Goal: Transaction & Acquisition: Purchase product/service

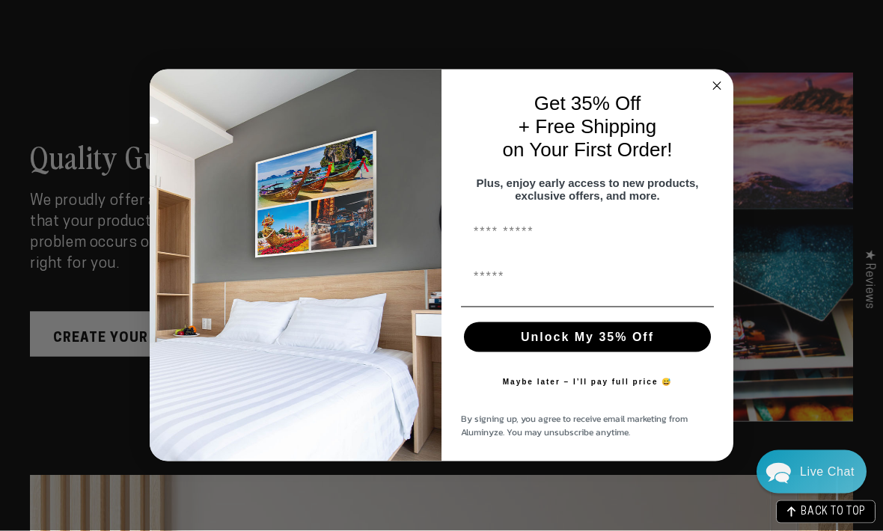
scroll to position [938, 0]
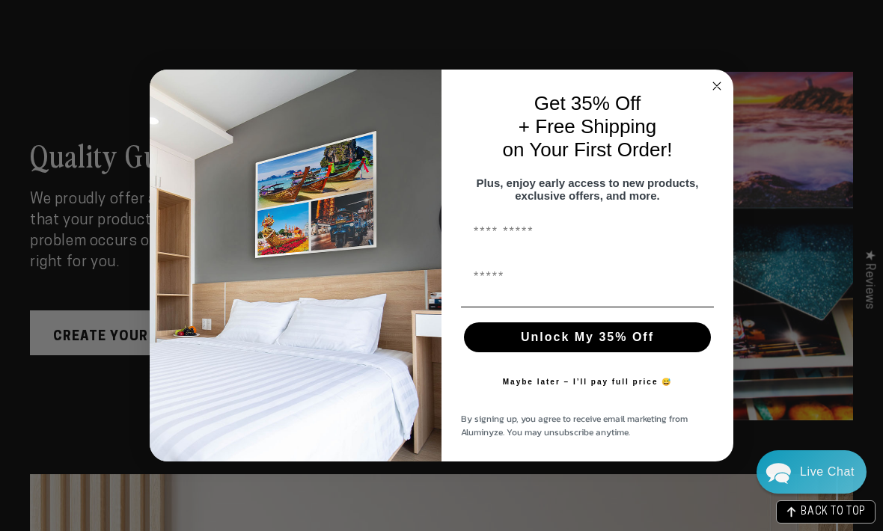
click at [621, 352] on button "Unlock My 35% Off" at bounding box center [587, 338] width 247 height 30
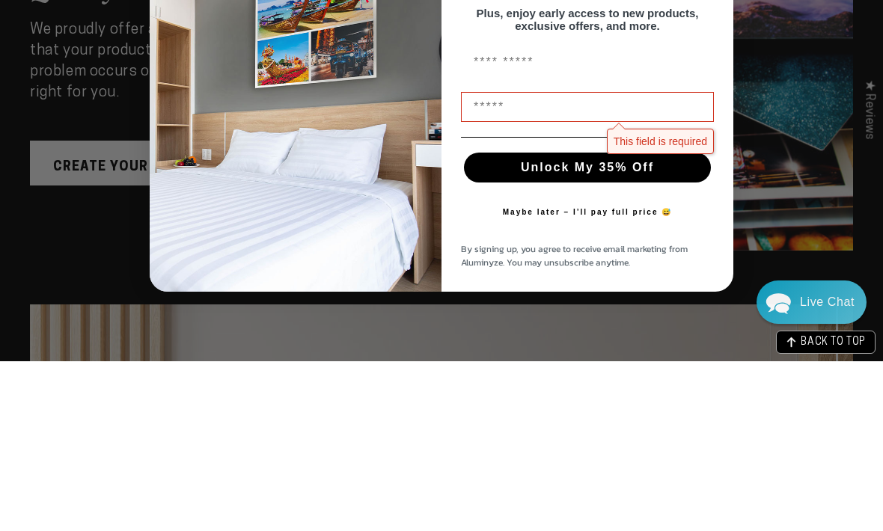
type input "**********"
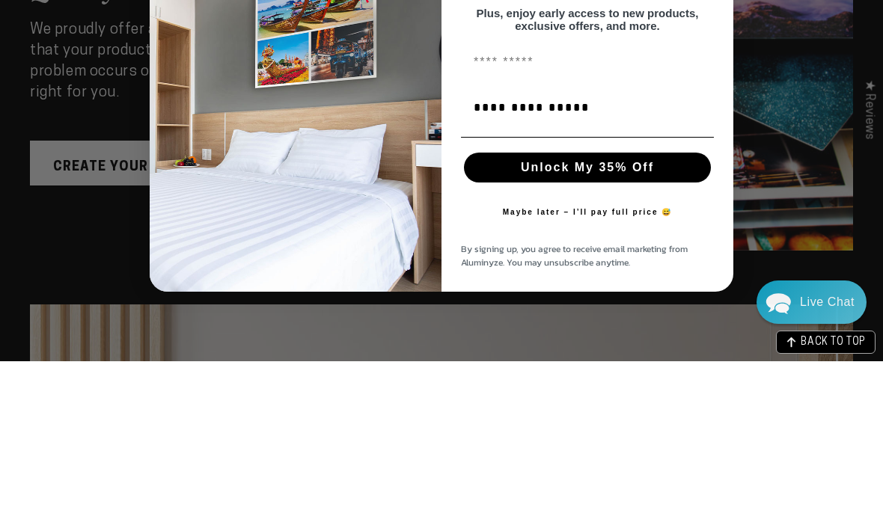
scroll to position [1108, 0]
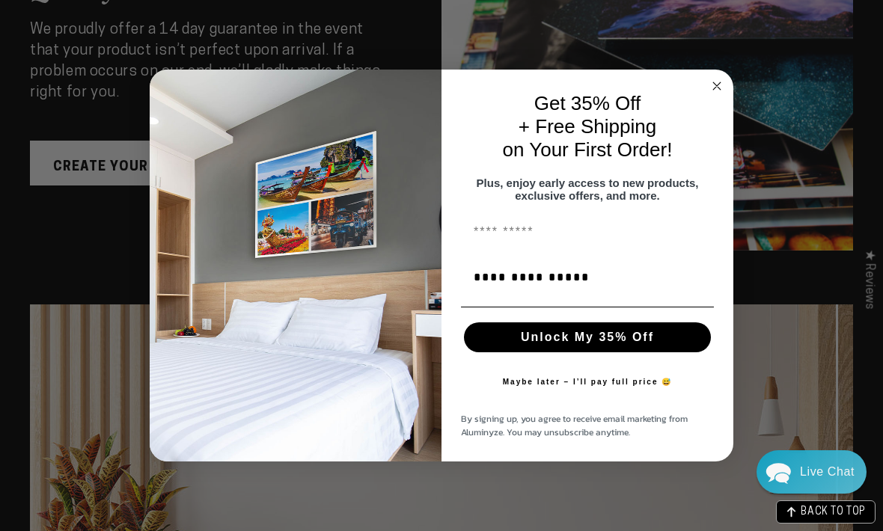
click at [564, 352] on button "Unlock My 35% Off" at bounding box center [587, 338] width 247 height 30
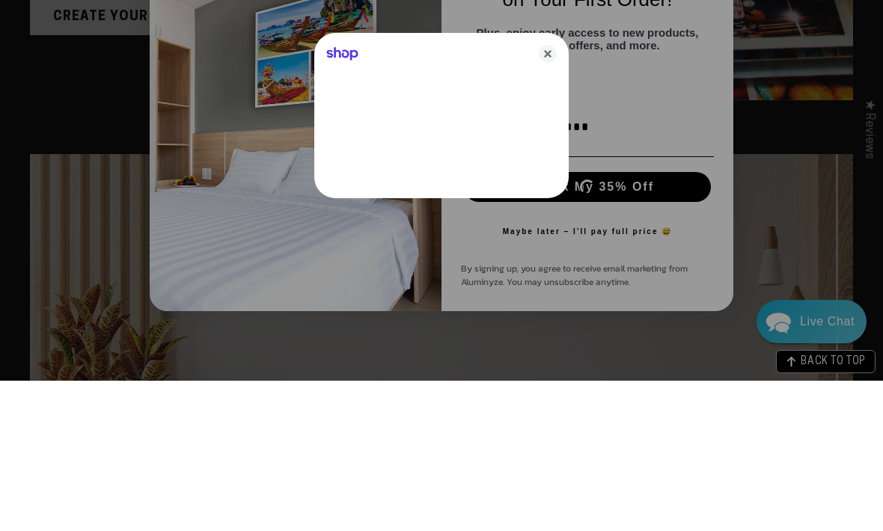
scroll to position [1259, 0]
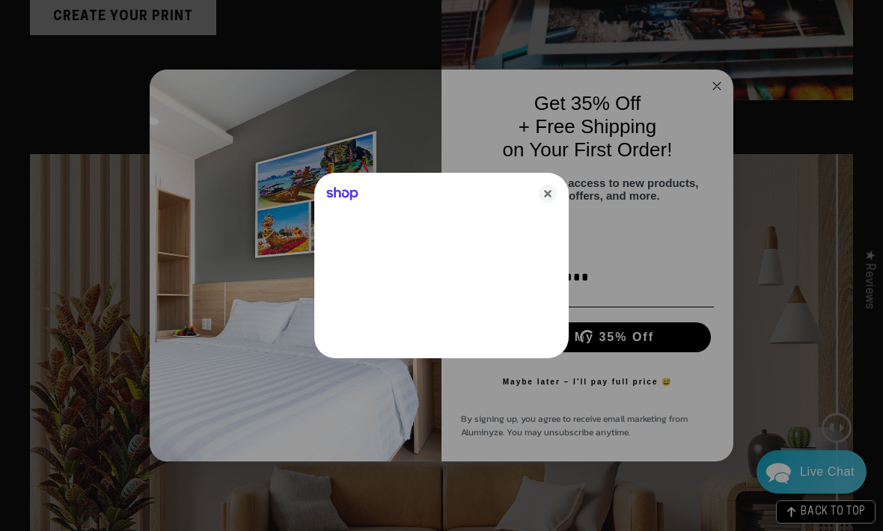
click at [446, 400] on div at bounding box center [441, 265] width 883 height 531
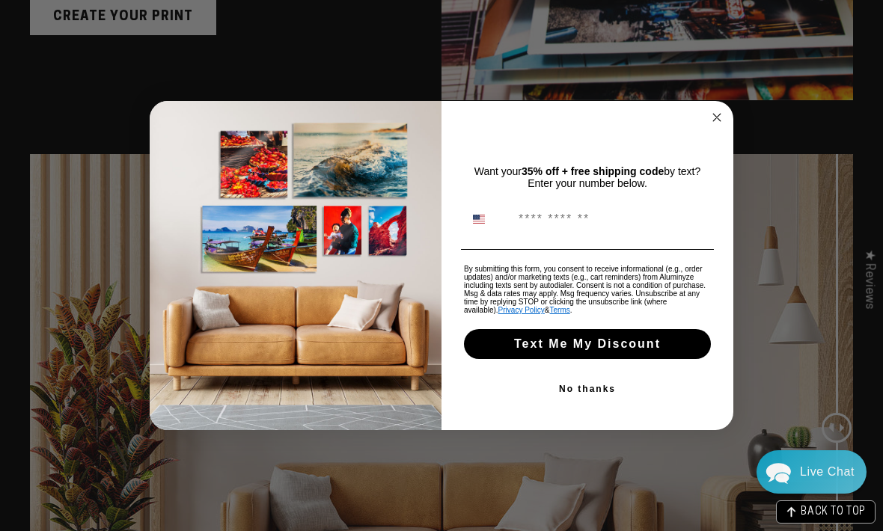
click at [560, 234] on input "Phone Number" at bounding box center [610, 219] width 199 height 28
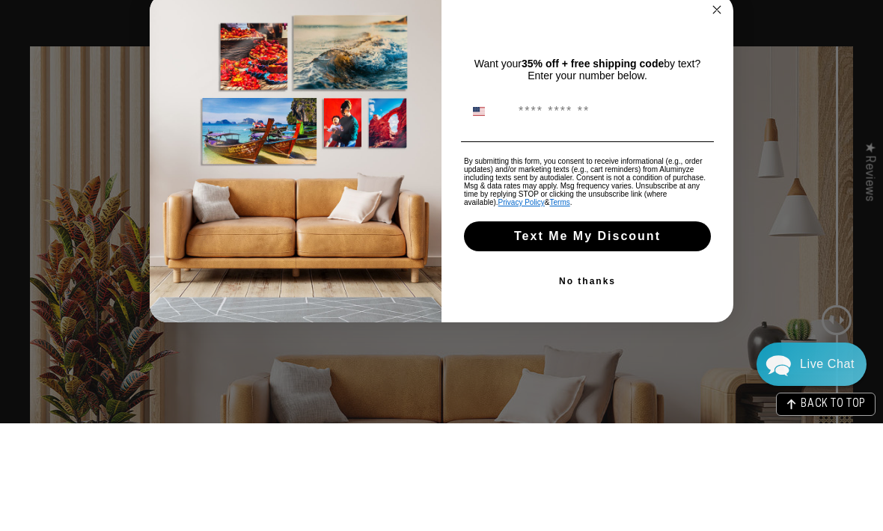
type input "**********"
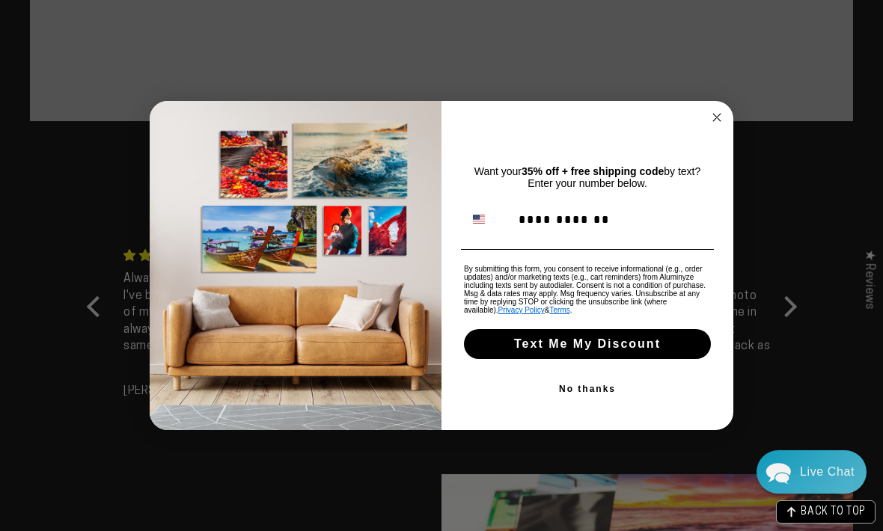
scroll to position [534, 0]
click at [606, 353] on button "Text Me My Discount" at bounding box center [587, 344] width 247 height 30
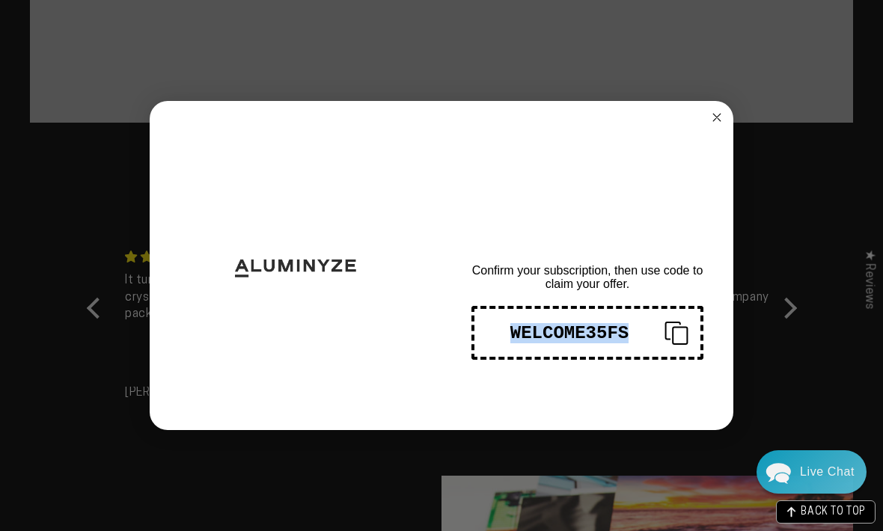
click at [554, 347] on button "WELCOME35FS" at bounding box center [587, 333] width 232 height 54
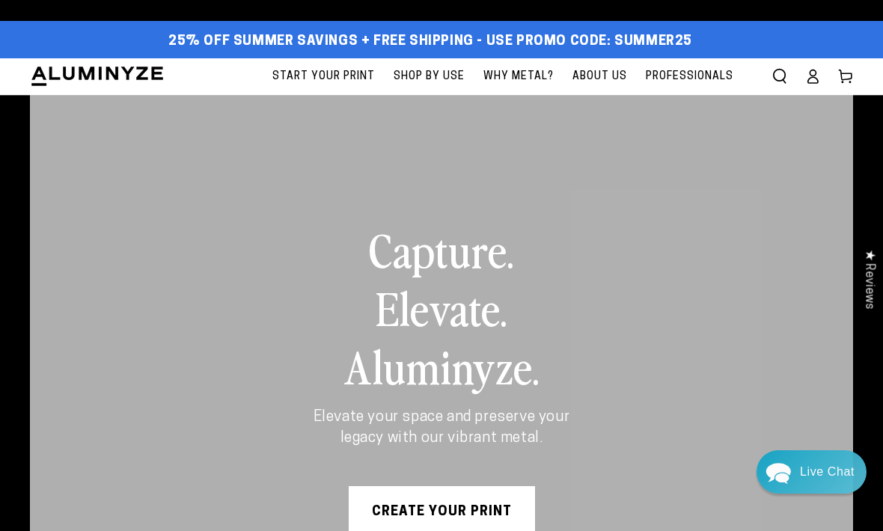
scroll to position [0, 0]
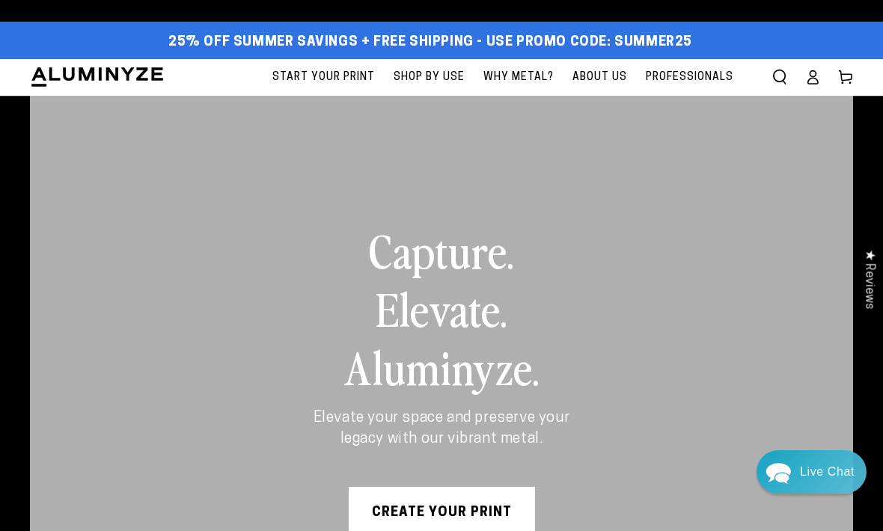
click at [349, 87] on link "Start Your Print" at bounding box center [323, 77] width 117 height 37
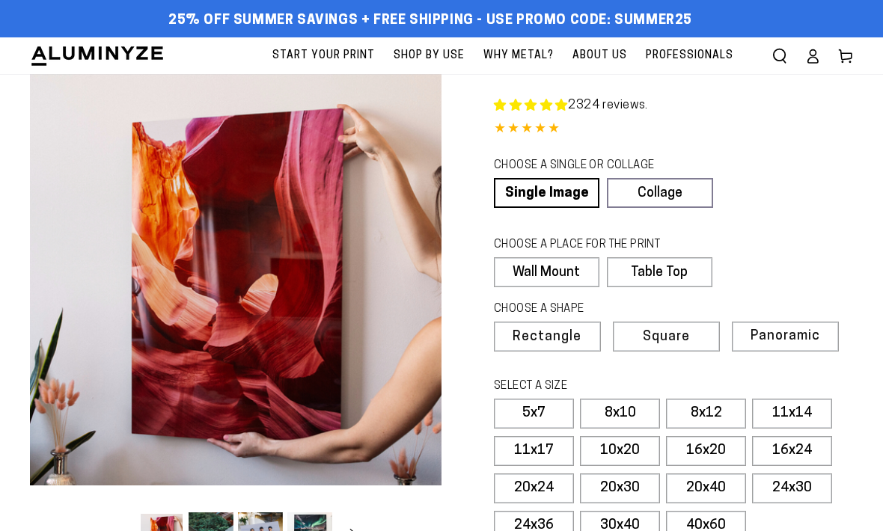
select select "**********"
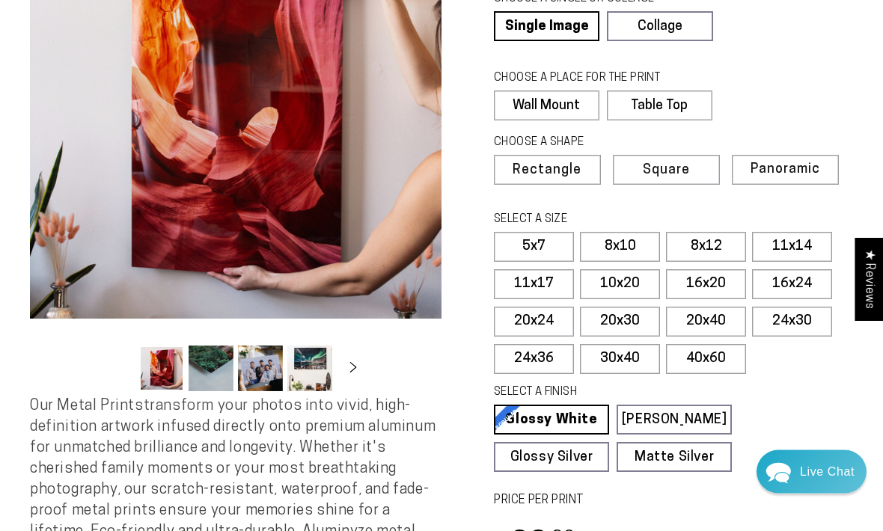
scroll to position [167, 0]
click at [693, 107] on label "Table Top" at bounding box center [660, 106] width 106 height 30
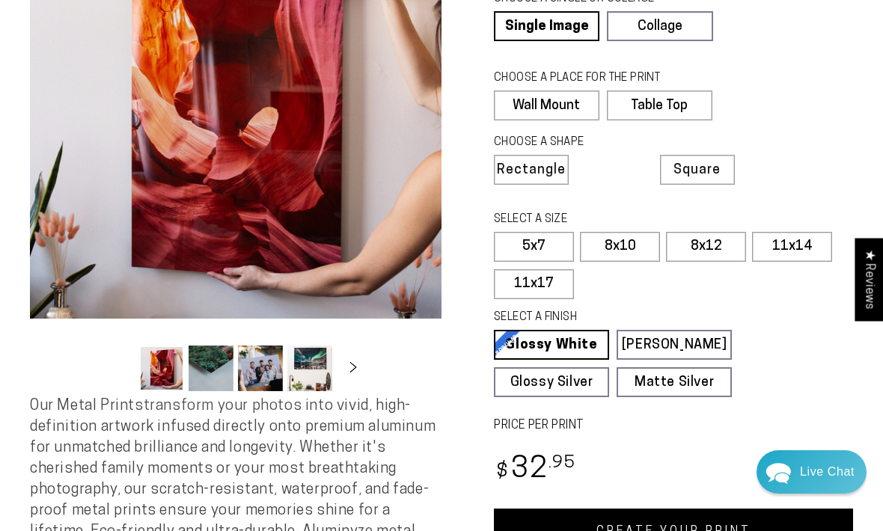
click at [627, 242] on label "8x10" at bounding box center [620, 247] width 80 height 30
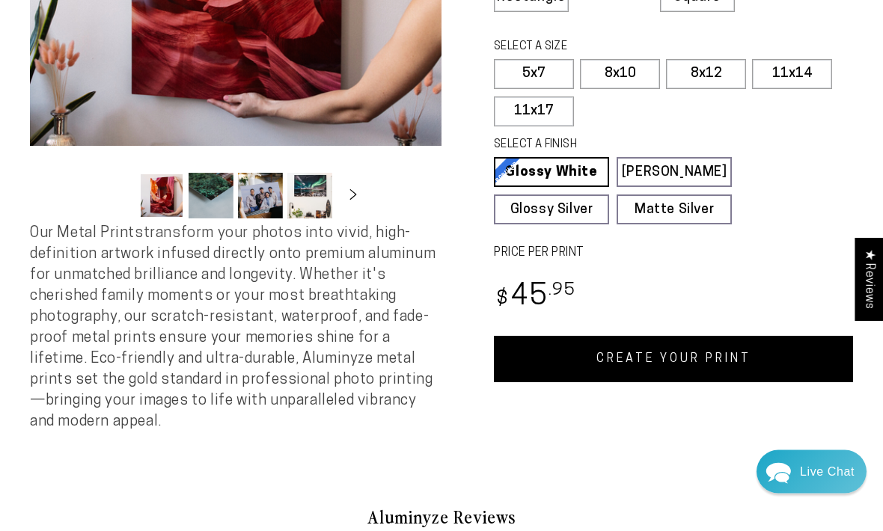
scroll to position [341, 0]
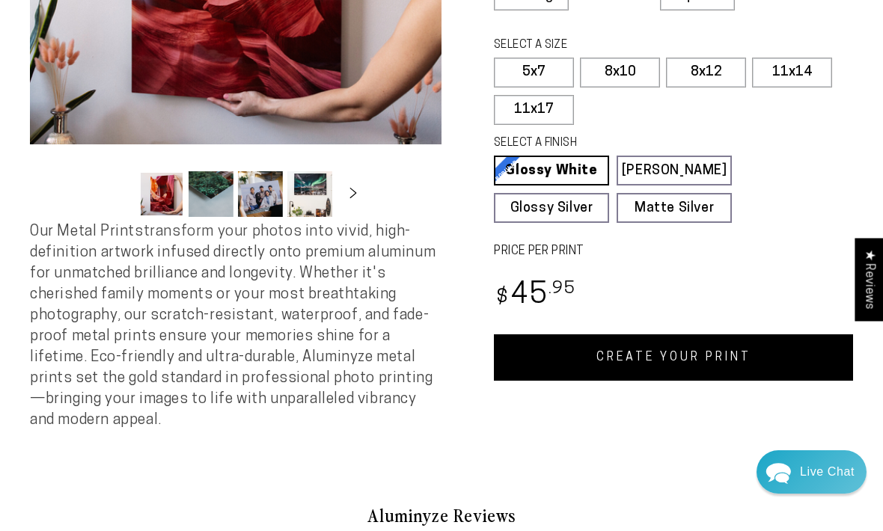
click at [647, 335] on link "CREATE YOUR PRINT" at bounding box center [673, 358] width 359 height 46
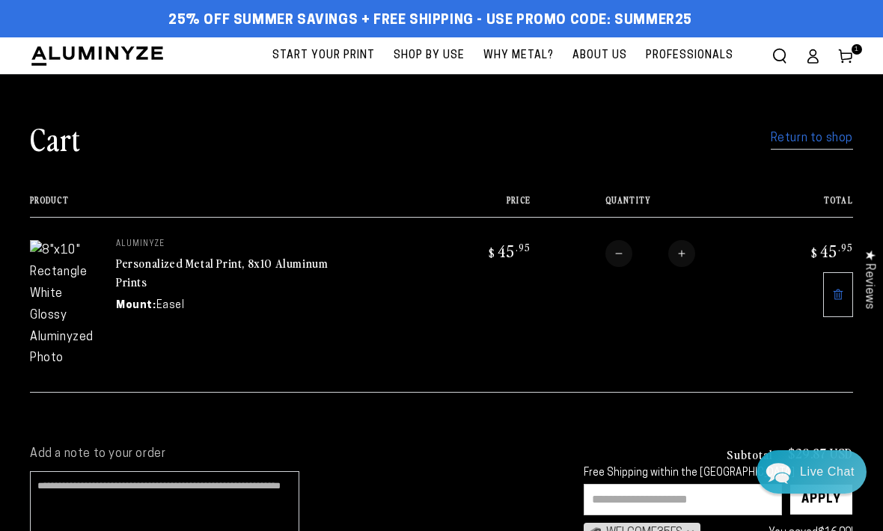
click at [712, 484] on input "text" at bounding box center [683, 499] width 198 height 31
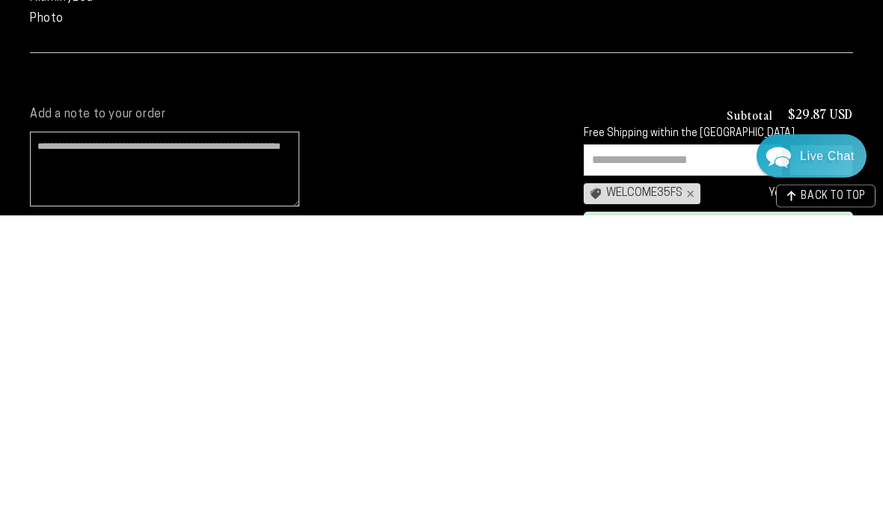
click at [655, 461] on input "text" at bounding box center [683, 476] width 198 height 31
click at [537, 424] on cart-note "Add a note to your order" at bounding box center [292, 478] width 524 height 108
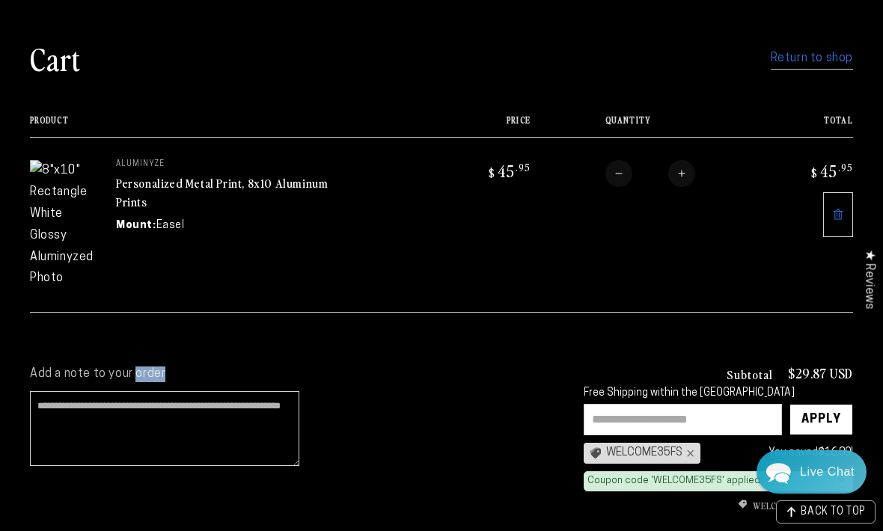
scroll to position [73, 0]
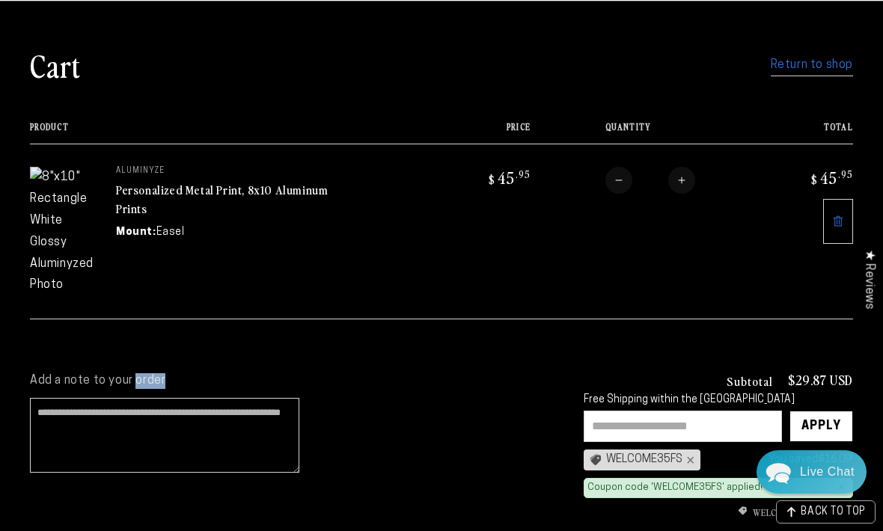
click at [62, 200] on img at bounding box center [62, 231] width 64 height 129
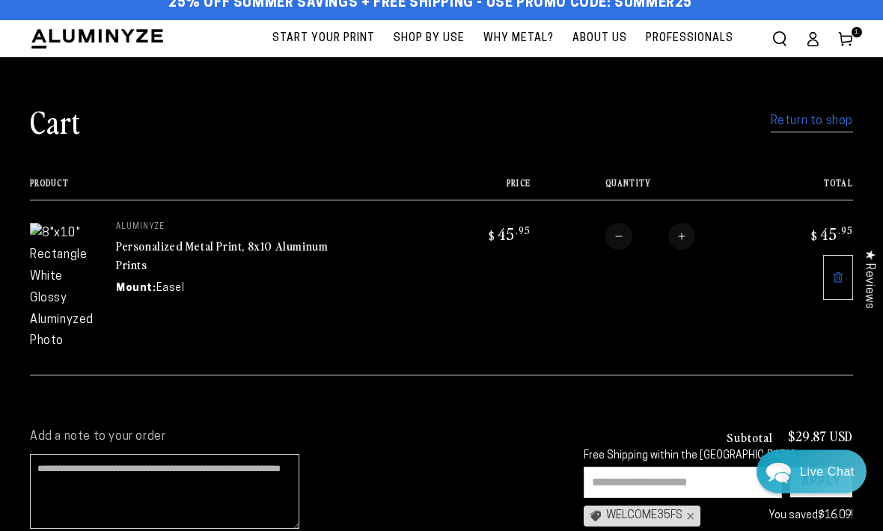
scroll to position [0, 0]
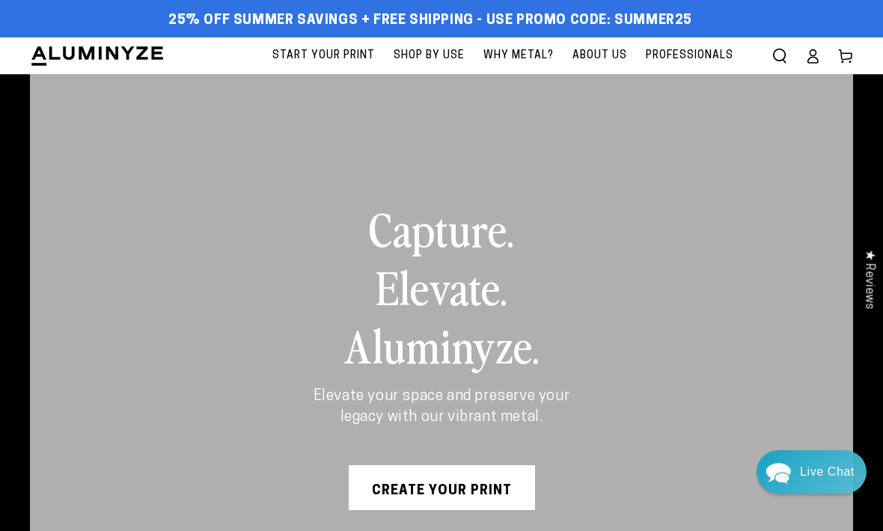
click at [347, 61] on span "Start Your Print" at bounding box center [323, 55] width 103 height 19
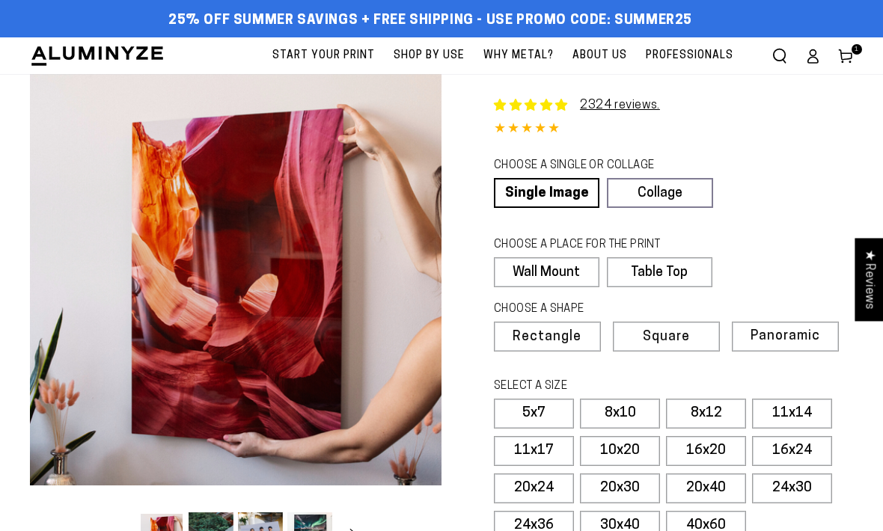
select select "**********"
click at [572, 197] on link "Single Image" at bounding box center [547, 193] width 106 height 30
click at [678, 277] on label "Table Top" at bounding box center [660, 272] width 106 height 30
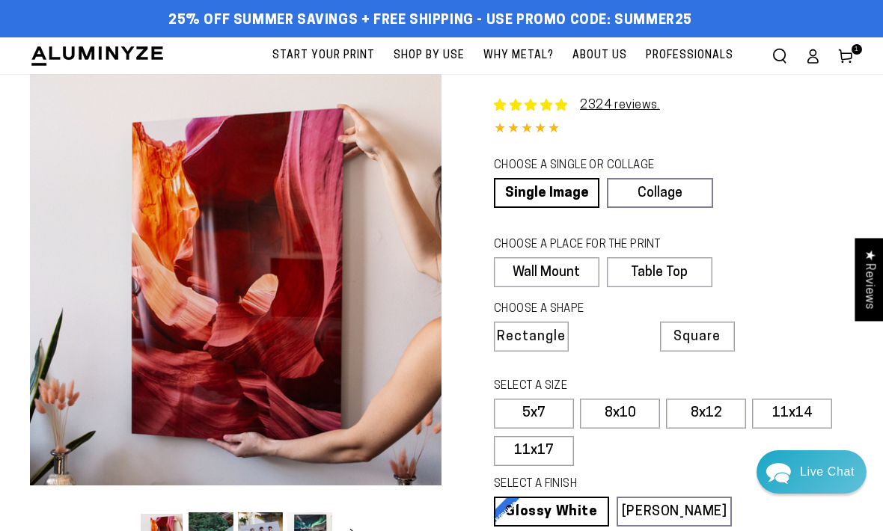
click at [628, 412] on label "8x10" at bounding box center [620, 414] width 80 height 30
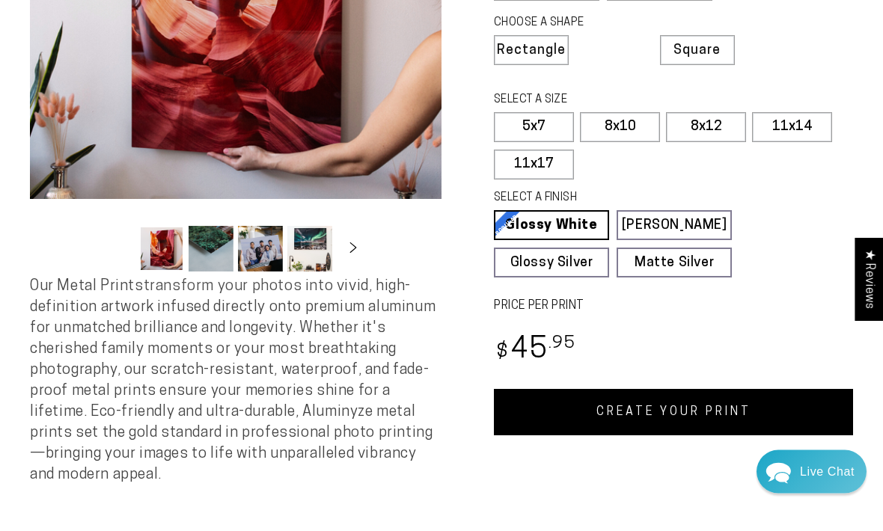
scroll to position [287, 0]
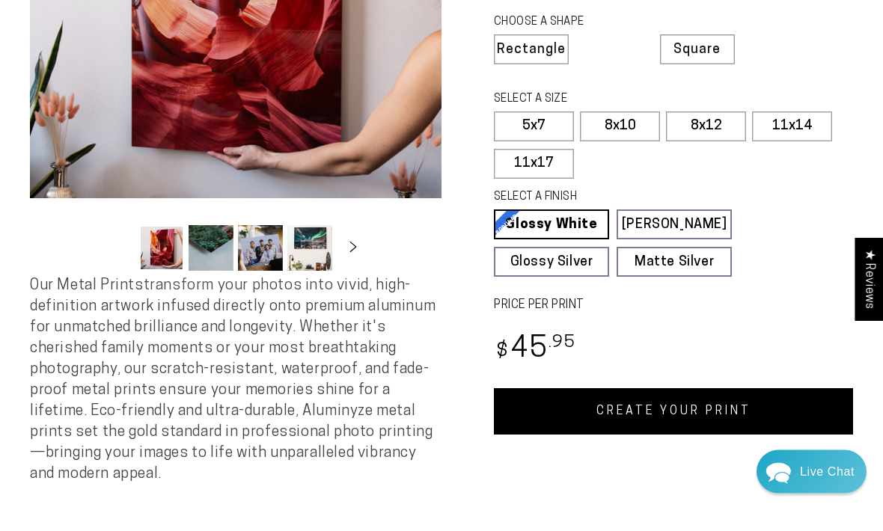
click at [655, 405] on link "CREATE YOUR PRINT" at bounding box center [673, 412] width 359 height 46
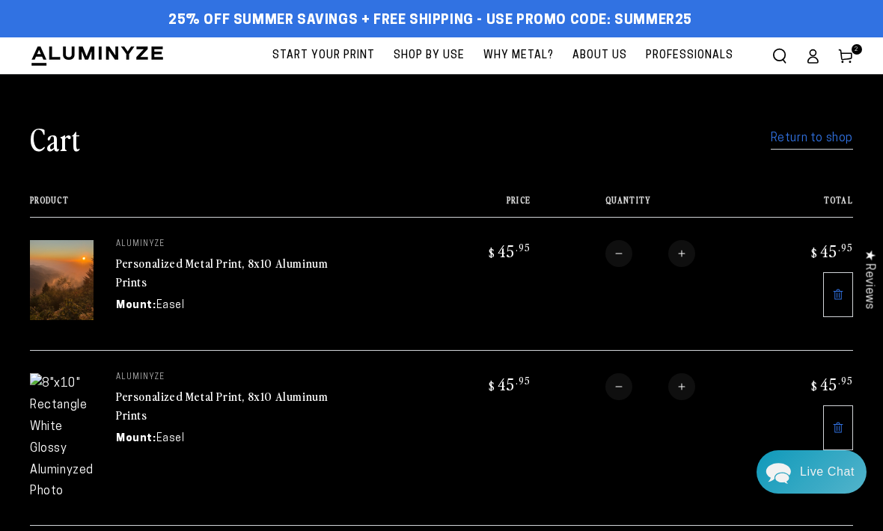
click at [625, 384] on button "Decrease quantity for Personalized Metal Print, 8x10 Aluminum Prints" at bounding box center [618, 386] width 27 height 27
type input "*"
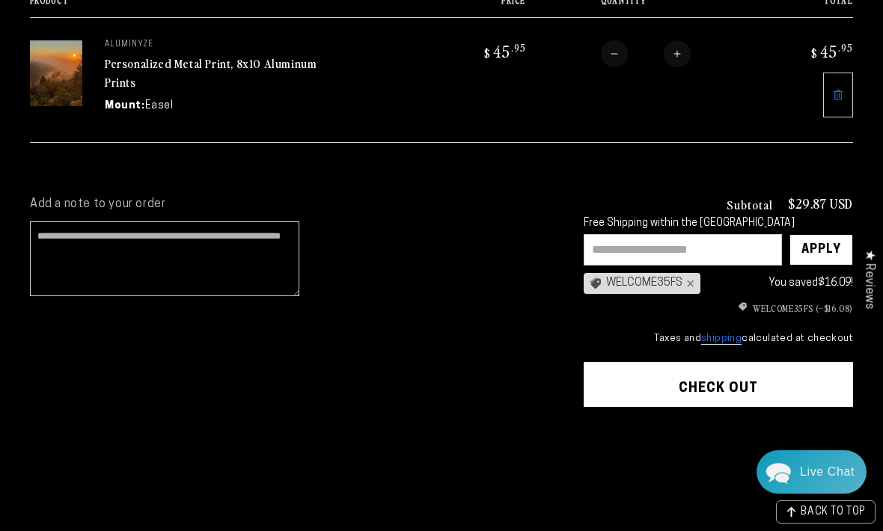
scroll to position [200, 0]
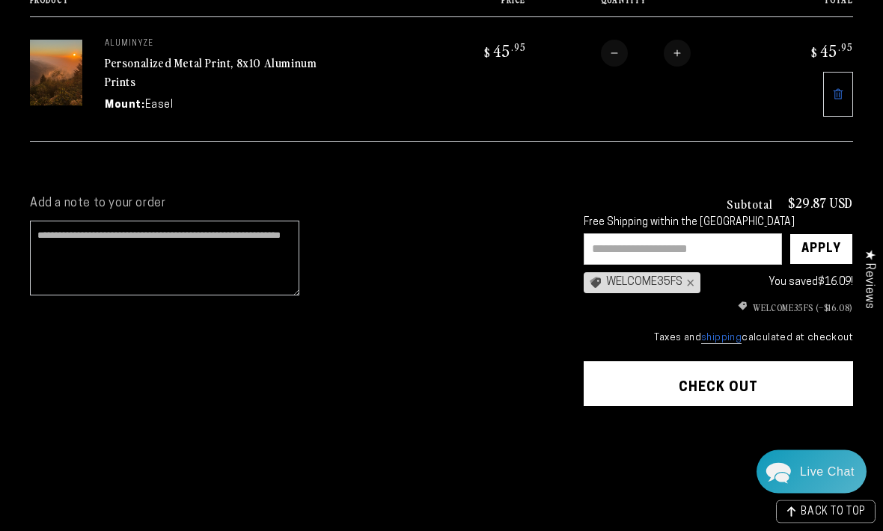
click at [750, 375] on button "Check out" at bounding box center [718, 384] width 269 height 45
